Goal: Task Accomplishment & Management: Manage account settings

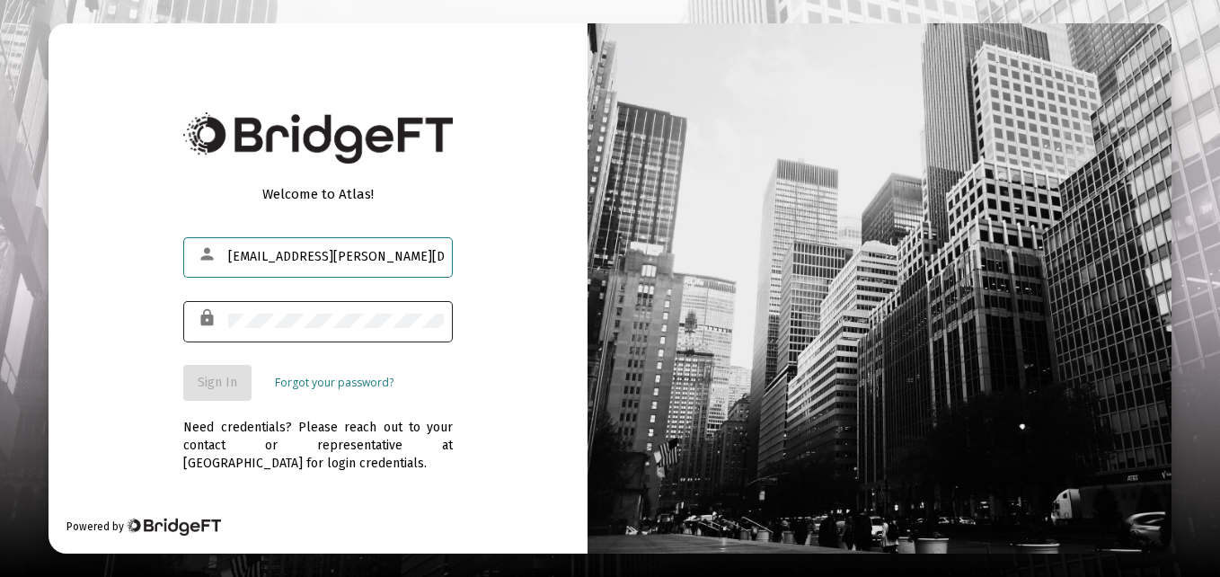
type input "tl.tm.thomas@gmail.com"
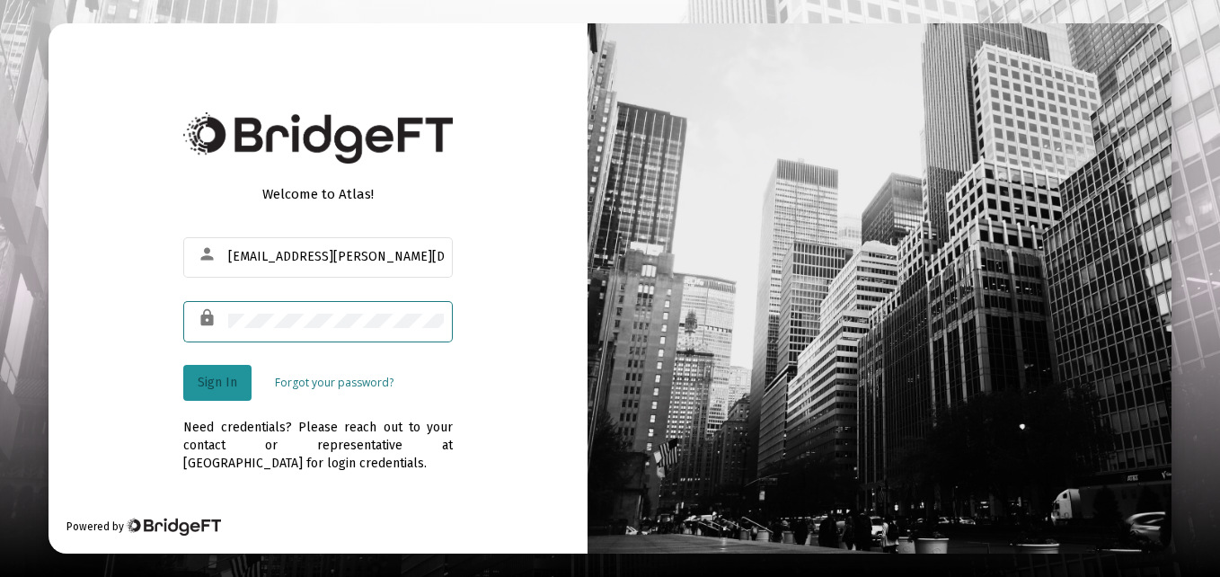
click at [205, 369] on button "Sign In" at bounding box center [217, 383] width 68 height 36
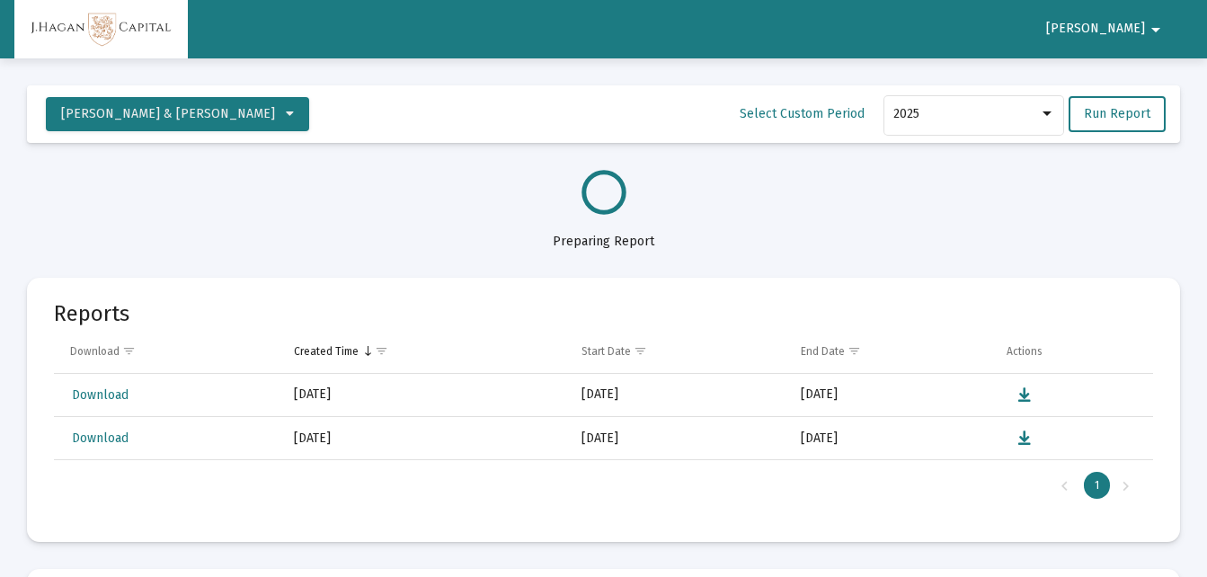
select select "View all"
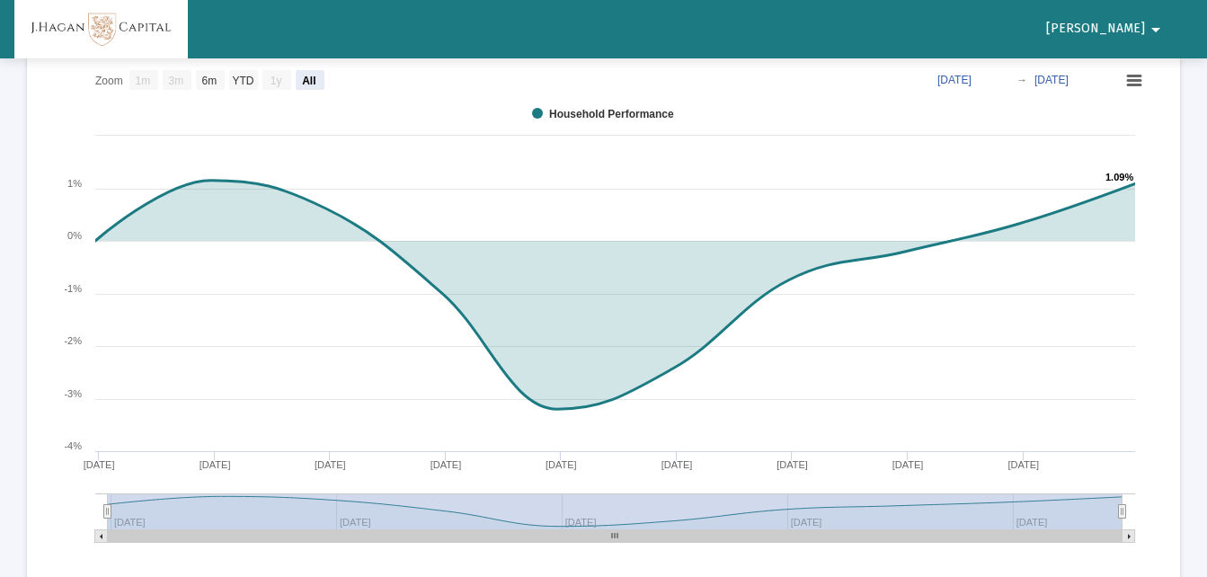
scroll to position [1353, 0]
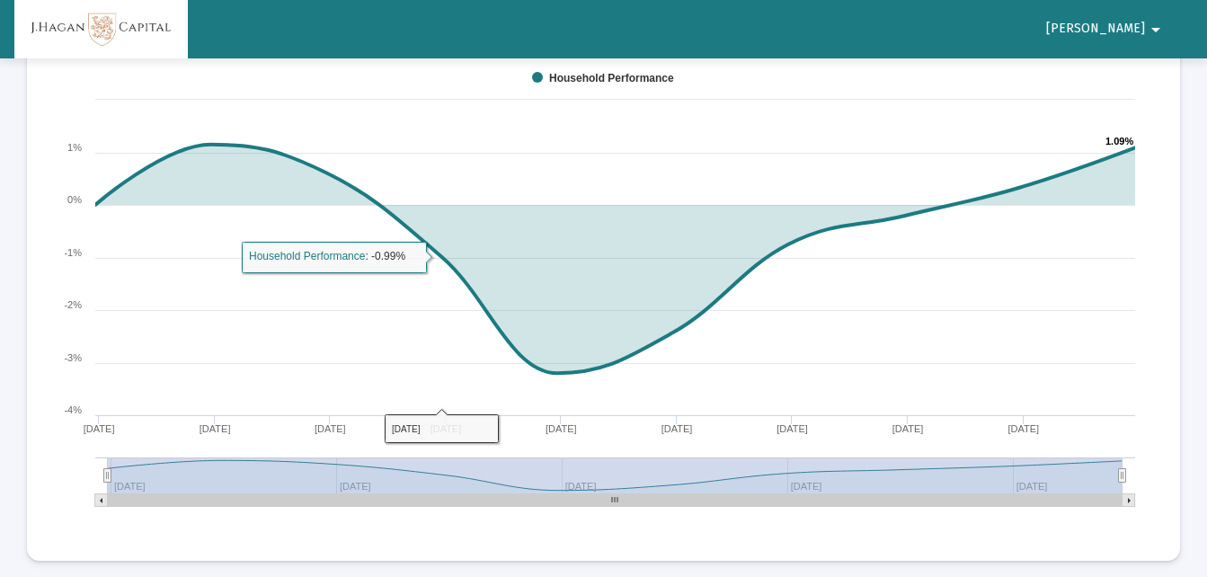
drag, startPoint x: 267, startPoint y: 142, endPoint x: 501, endPoint y: 86, distance: 241.1
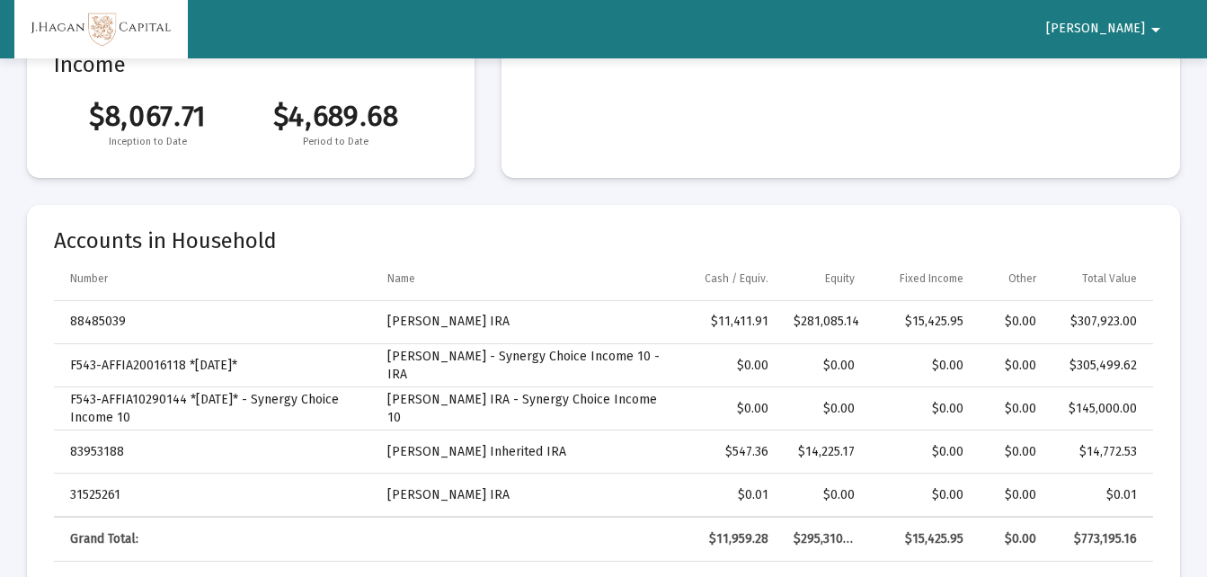
scroll to position [0, 0]
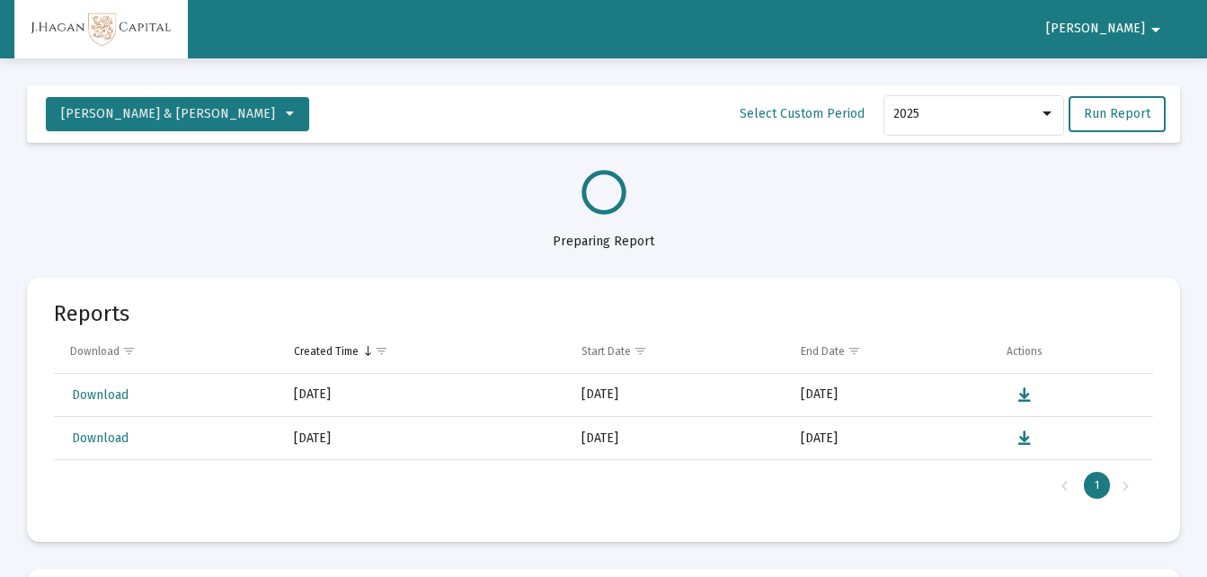
select select "View all"
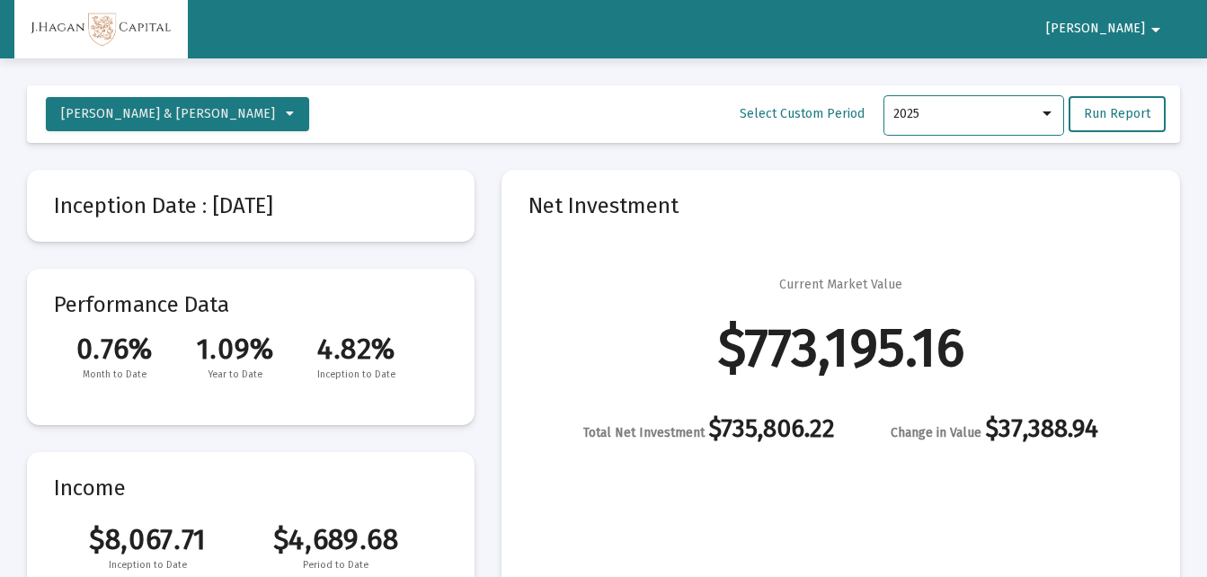
click at [1043, 113] on div at bounding box center [1047, 114] width 16 height 14
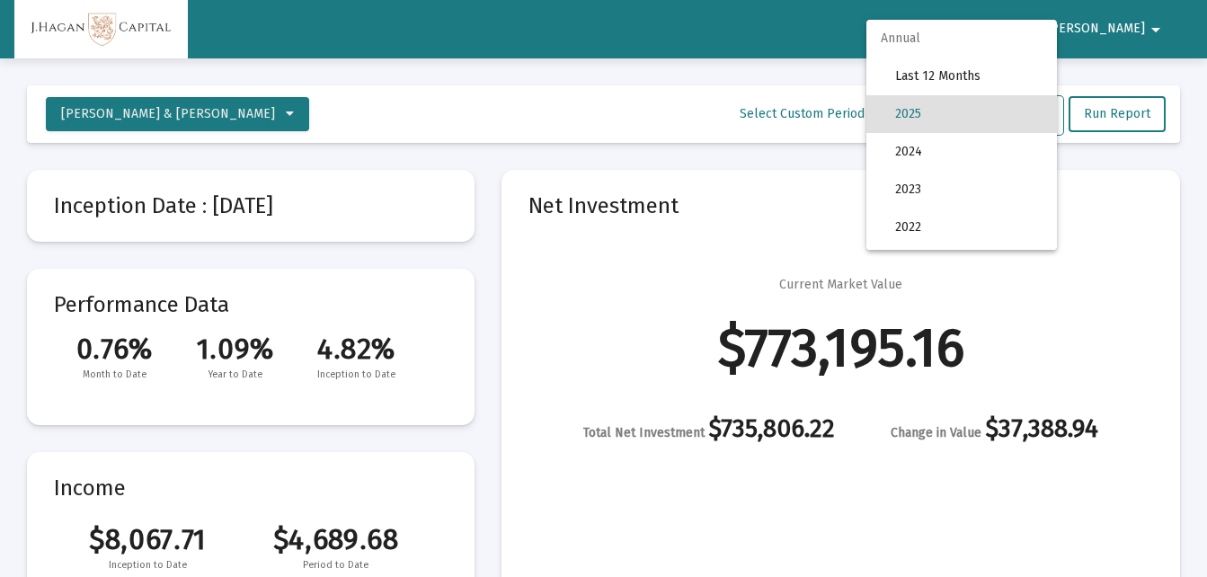
click at [1154, 28] on div at bounding box center [603, 288] width 1207 height 577
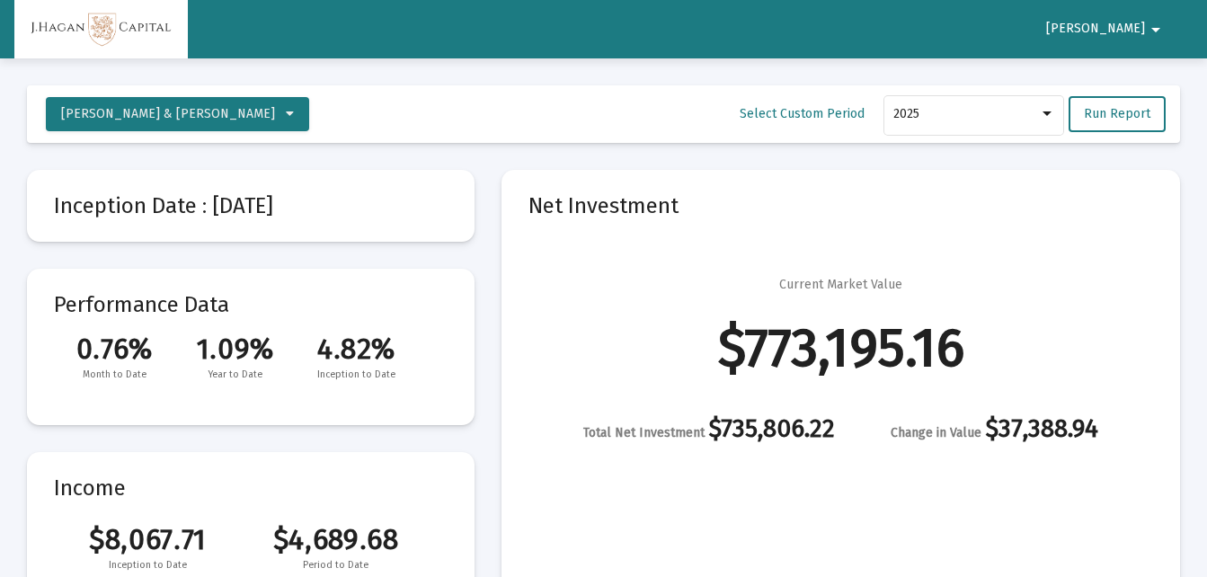
click at [1154, 28] on mat-icon "arrow_drop_down" at bounding box center [1156, 30] width 22 height 36
click at [1155, 80] on button "Logout" at bounding box center [1153, 76] width 101 height 43
